Goal: Task Accomplishment & Management: Use online tool/utility

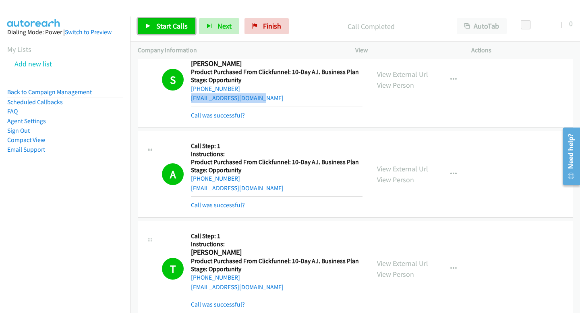
click at [170, 23] on span "Start Calls" at bounding box center [171, 25] width 31 height 9
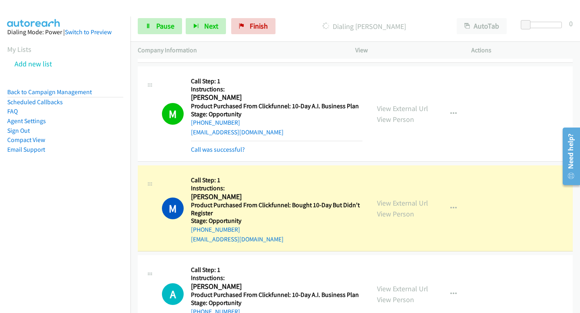
scroll to position [4394, 0]
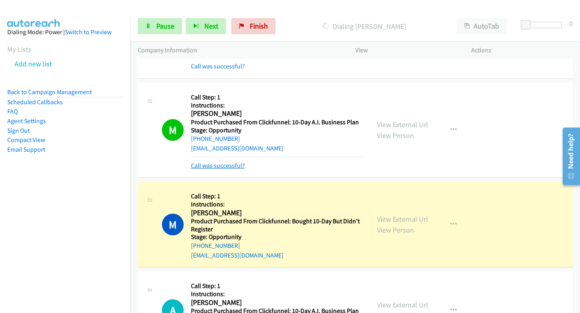
click at [236, 165] on link "Call was successful?" at bounding box center [218, 166] width 54 height 8
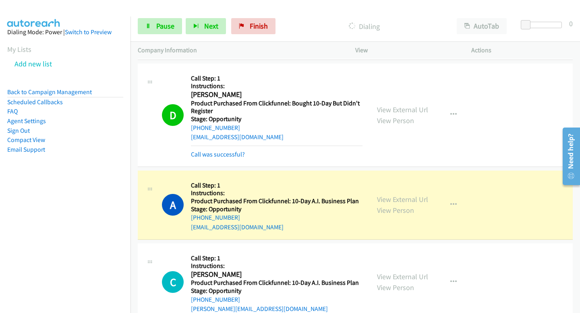
scroll to position [6035, 0]
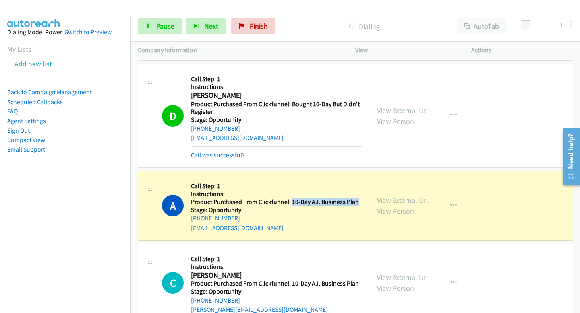
drag, startPoint x: 290, startPoint y: 194, endPoint x: 357, endPoint y: 192, distance: 66.9
click at [357, 198] on h5 "Product Purchased From Clickfunnel: 10-Day A.I. Business Plan" at bounding box center [277, 202] width 172 height 8
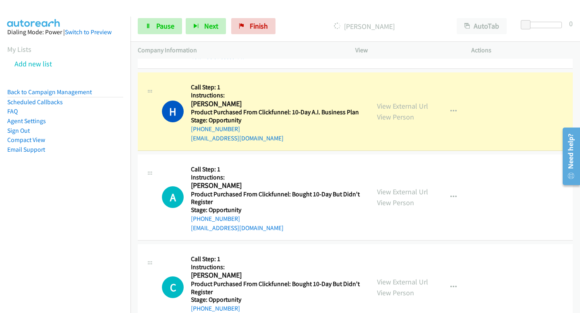
scroll to position [8225, 0]
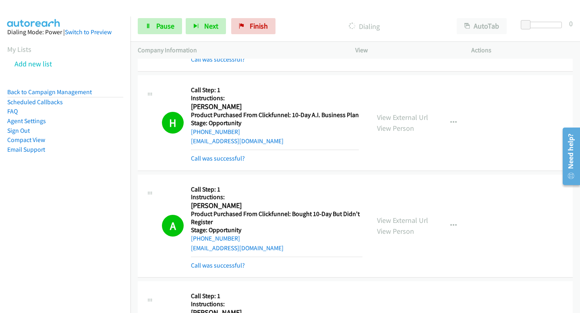
click at [153, 35] on div "Start Calls Pause Next Finish Dialing AutoTab AutoTab 0" at bounding box center [356, 26] width 450 height 31
click at [152, 28] on link "Pause" at bounding box center [160, 26] width 44 height 16
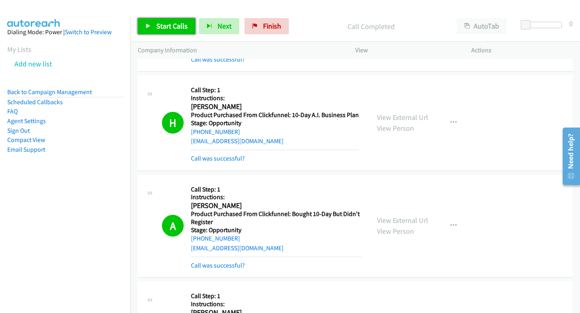
click at [179, 29] on span "Start Calls" at bounding box center [171, 25] width 31 height 9
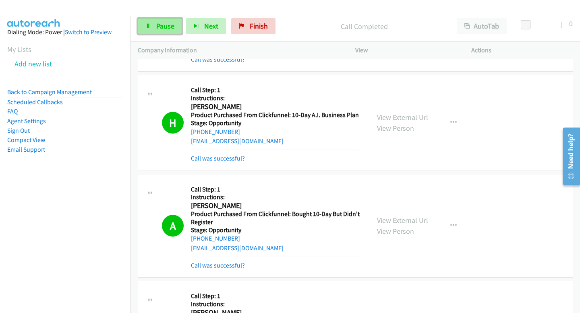
click at [147, 30] on link "Pause" at bounding box center [160, 26] width 44 height 16
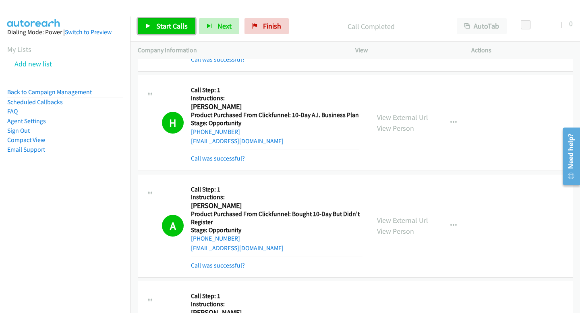
click at [162, 28] on span "Start Calls" at bounding box center [171, 25] width 31 height 9
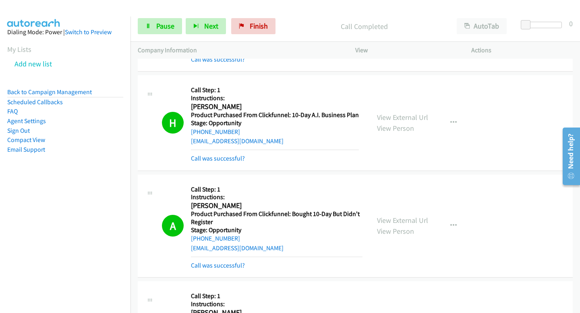
click at [164, 46] on p "Company Information" at bounding box center [239, 51] width 203 height 10
click at [162, 29] on span "Pause" at bounding box center [165, 25] width 18 height 9
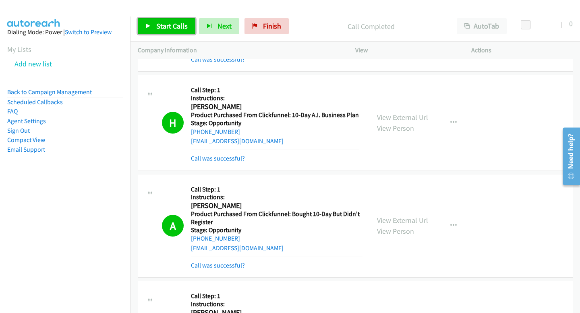
click at [172, 20] on link "Start Calls" at bounding box center [167, 26] width 58 height 16
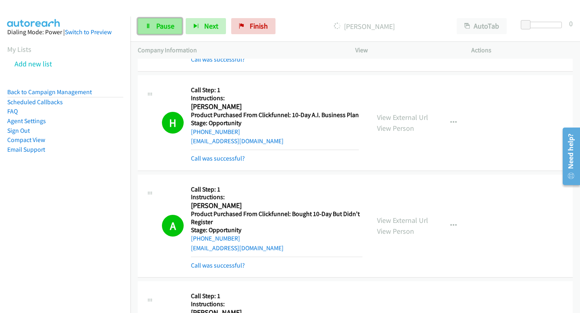
click at [165, 29] on span "Pause" at bounding box center [165, 25] width 18 height 9
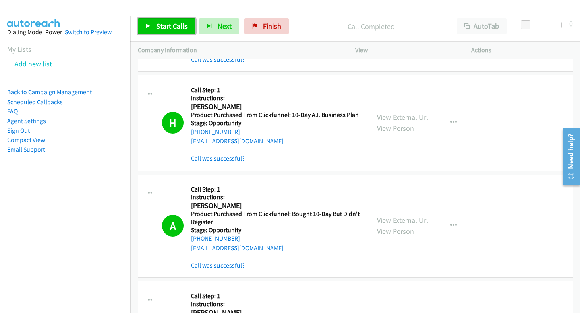
click at [181, 23] on span "Start Calls" at bounding box center [171, 25] width 31 height 9
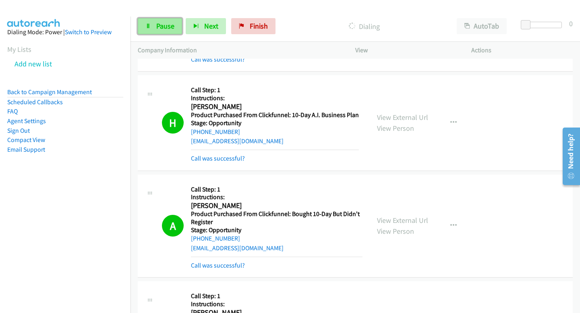
click at [147, 32] on link "Pause" at bounding box center [160, 26] width 44 height 16
click at [159, 35] on div "Start Calls Pause Next Finish Call Completed AutoTab AutoTab 0" at bounding box center [356, 26] width 450 height 31
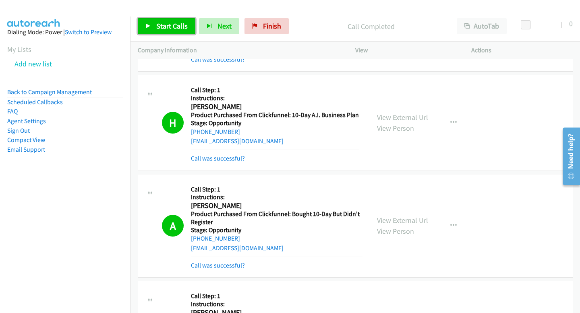
click at [159, 30] on span "Start Calls" at bounding box center [171, 25] width 31 height 9
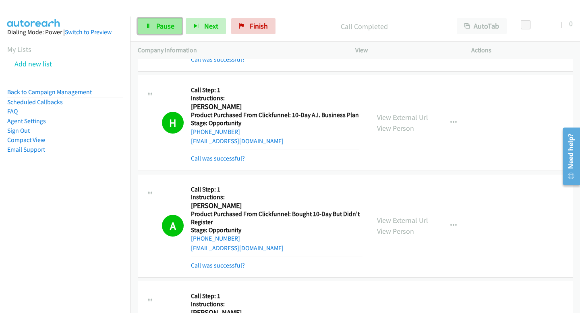
click at [166, 25] on span "Pause" at bounding box center [165, 25] width 18 height 9
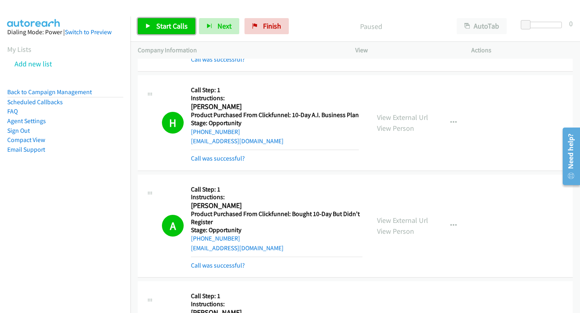
click at [166, 25] on span "Start Calls" at bounding box center [171, 25] width 31 height 9
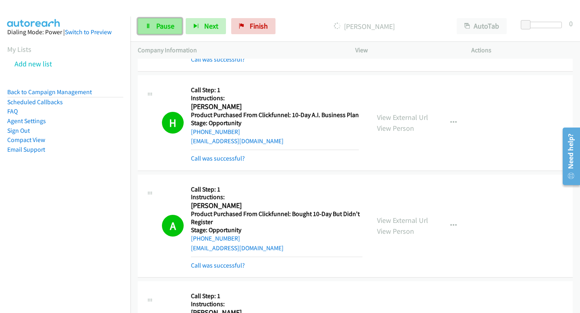
click at [149, 25] on icon at bounding box center [148, 27] width 6 height 6
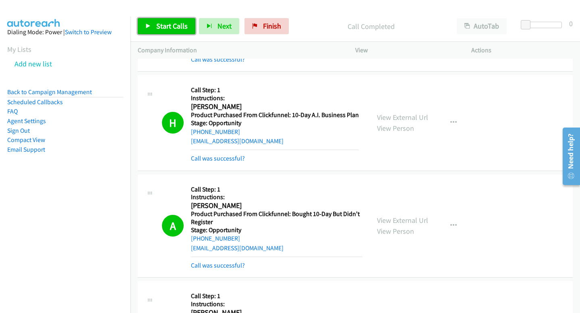
click at [173, 27] on span "Start Calls" at bounding box center [171, 25] width 31 height 9
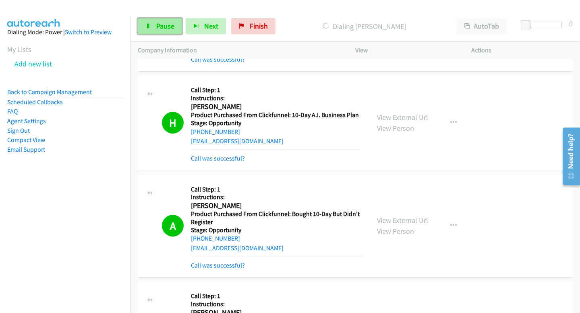
click at [175, 21] on link "Pause" at bounding box center [160, 26] width 44 height 16
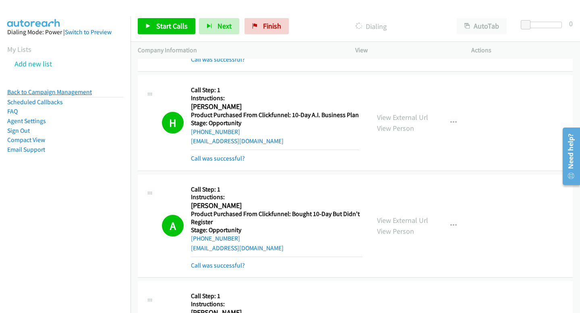
click at [45, 92] on link "Back to Campaign Management" at bounding box center [49, 92] width 85 height 8
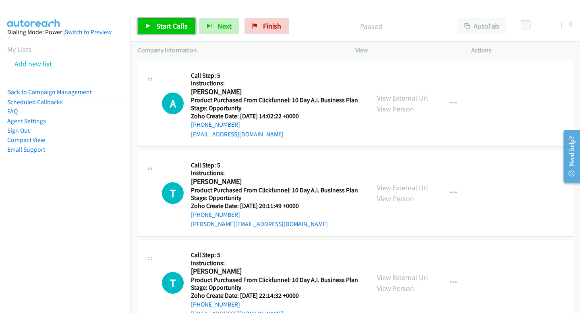
click at [168, 31] on link "Start Calls" at bounding box center [167, 26] width 58 height 16
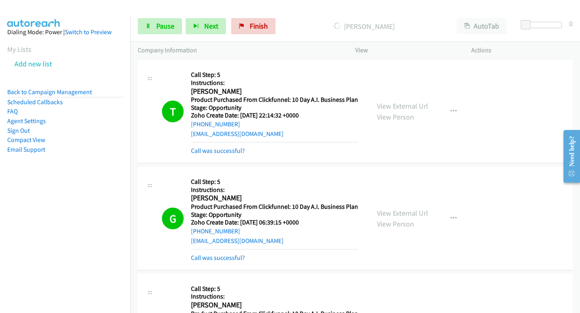
scroll to position [215, 0]
click at [155, 18] on link "Pause" at bounding box center [160, 26] width 44 height 16
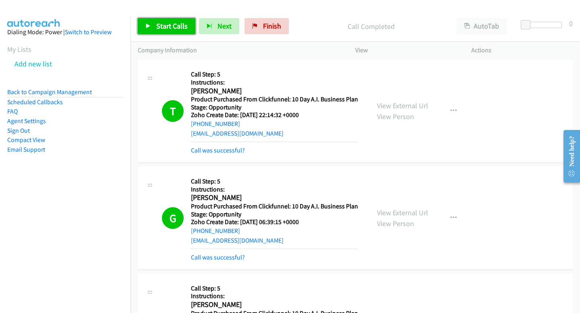
click at [157, 21] on span "Start Calls" at bounding box center [171, 25] width 31 height 9
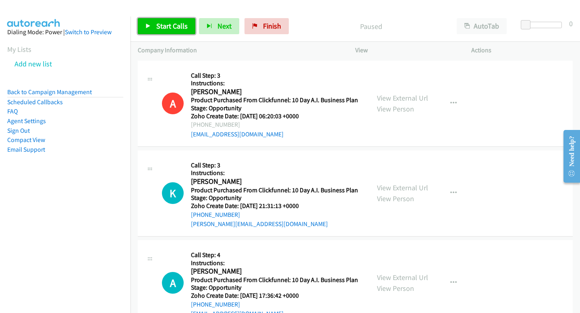
click at [171, 31] on link "Start Calls" at bounding box center [167, 26] width 58 height 16
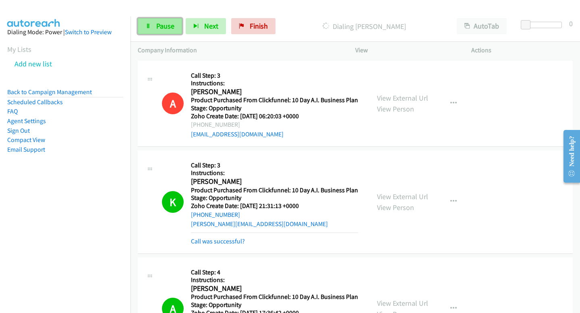
click at [155, 31] on link "Pause" at bounding box center [160, 26] width 44 height 16
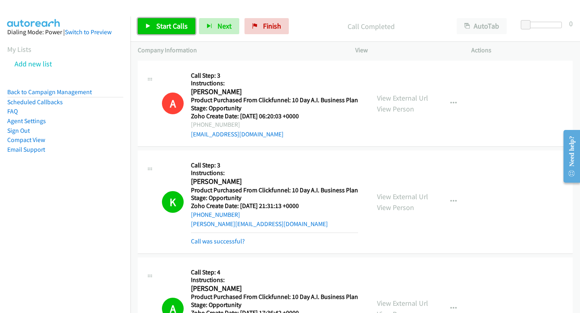
click at [179, 24] on span "Start Calls" at bounding box center [171, 25] width 31 height 9
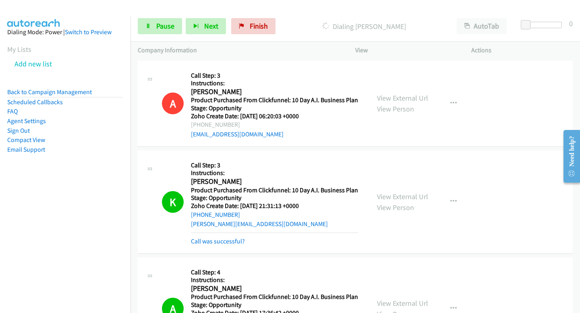
drag, startPoint x: 366, startPoint y: 208, endPoint x: 485, endPoint y: 192, distance: 119.5
click at [485, 192] on div "K Callback Scheduled Call Step: 3 Instructions: [PERSON_NAME] America/[GEOGRAPH…" at bounding box center [355, 203] width 435 height 104
click at [174, 17] on div "Start Calls Pause Next Finish Dialing [PERSON_NAME] AutoTab AutoTab 0" at bounding box center [356, 26] width 450 height 31
click at [170, 23] on span "Pause" at bounding box center [165, 25] width 18 height 9
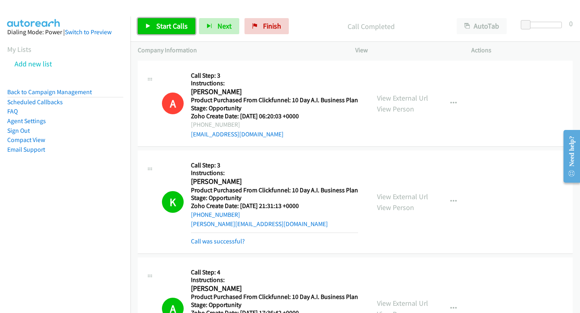
click at [174, 21] on link "Start Calls" at bounding box center [167, 26] width 58 height 16
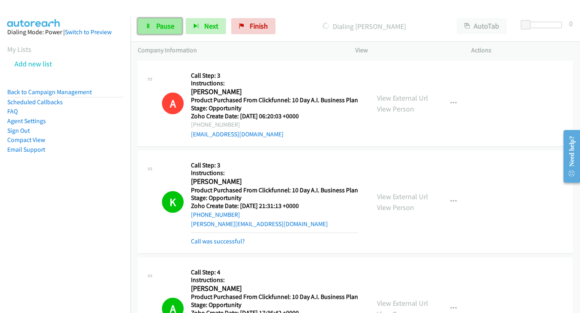
click at [167, 28] on span "Pause" at bounding box center [165, 25] width 18 height 9
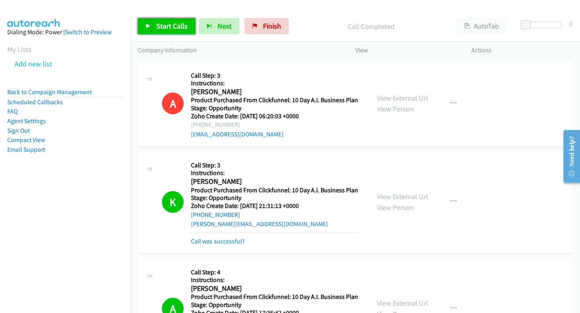
click at [184, 27] on span "Start Calls" at bounding box center [171, 25] width 31 height 9
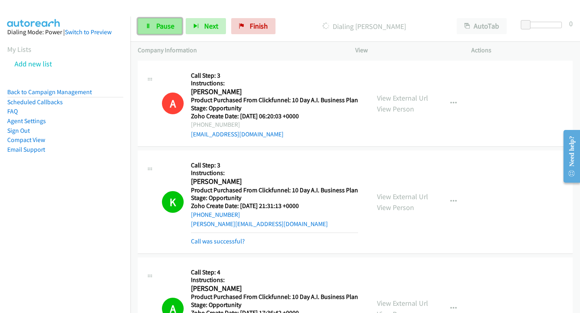
click at [147, 26] on icon at bounding box center [148, 27] width 6 height 6
